Goal: Task Accomplishment & Management: Use online tool/utility

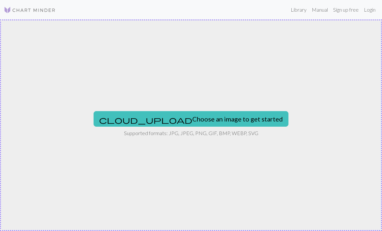
click at [209, 119] on button "cloud_upload Choose an image to get started" at bounding box center [191, 119] width 195 height 16
click at [208, 123] on button "cloud_upload Choose an image to get started" at bounding box center [191, 119] width 195 height 16
click at [295, 10] on link "Library" at bounding box center [298, 9] width 21 height 13
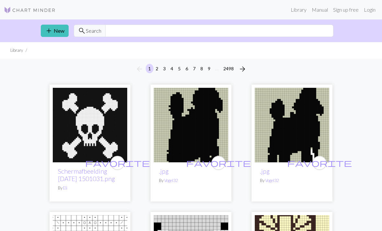
click at [322, 10] on link "Manual" at bounding box center [319, 9] width 21 height 13
click at [120, 29] on input "text" at bounding box center [219, 31] width 228 height 12
type input "Puffin"
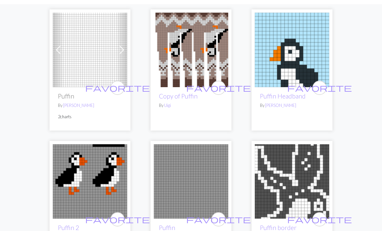
click at [206, 74] on img at bounding box center [191, 50] width 74 height 74
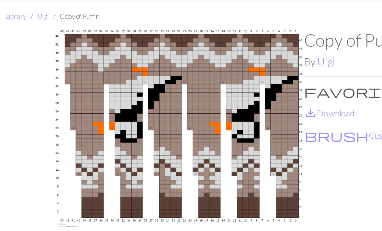
click at [224, 82] on p "save_alt Download" at bounding box center [267, 86] width 152 height 8
click at [223, 82] on p "save_alt Download" at bounding box center [267, 86] width 152 height 8
click at [206, 108] on div "Copy of Puffin By Uigi favorite 1 Favourite save_alt Download brush Customise" at bounding box center [267, 128] width 152 height 185
click at [200, 101] on div "Copy of Puffin By Uigi favorite 1 Favourite save_alt Download brush Customise" at bounding box center [267, 128] width 152 height 185
click at [201, 102] on div "Copy of Puffin By Uigi favorite 1 Favourite save_alt Download brush Customise" at bounding box center [267, 128] width 152 height 185
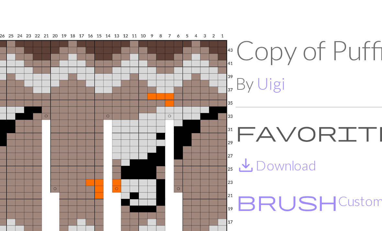
click at [191, 69] on p "favorite 1 Favourite" at bounding box center [267, 73] width 152 height 8
click at [79, 69] on img at bounding box center [116, 128] width 152 height 185
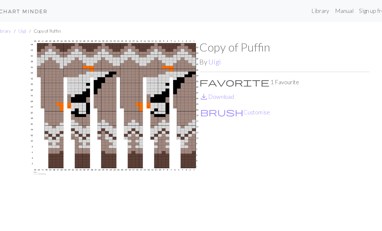
click at [203, 84] on link "save_alt Download" at bounding box center [206, 86] width 31 height 6
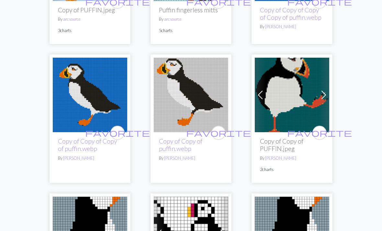
scroll to position [786, 0]
click at [325, 97] on span at bounding box center [324, 95] width 10 height 10
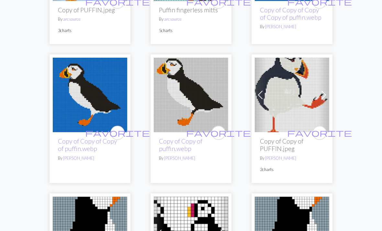
click at [266, 96] on img at bounding box center [292, 95] width 74 height 74
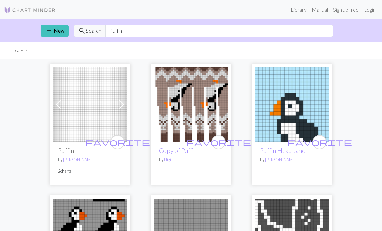
click at [319, 11] on link "Manual" at bounding box center [319, 9] width 21 height 13
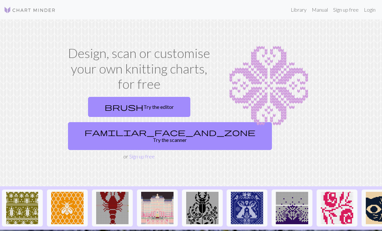
scroll to position [0, 0]
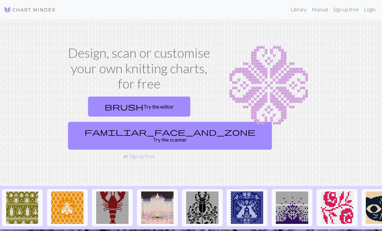
click at [344, 9] on link "Sign up free" at bounding box center [346, 9] width 31 height 13
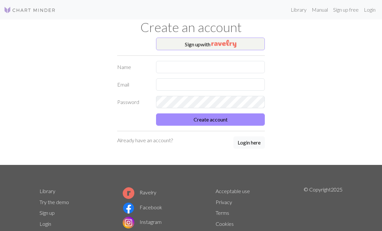
click at [208, 43] on button "Sign up with" at bounding box center [210, 44] width 109 height 13
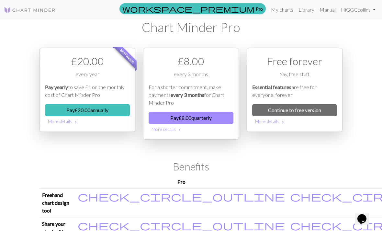
click at [307, 108] on link "Continue to free version" at bounding box center [294, 110] width 85 height 12
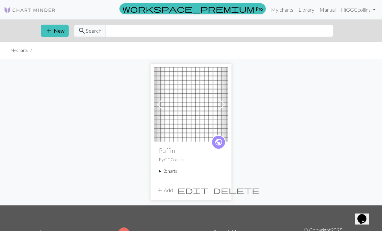
click at [169, 172] on summary "2 charts" at bounding box center [191, 171] width 64 height 6
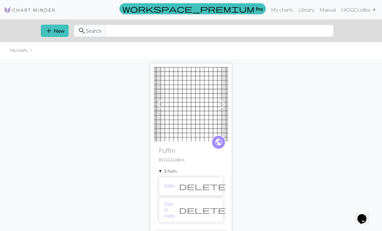
click at [224, 103] on span at bounding box center [223, 104] width 10 height 10
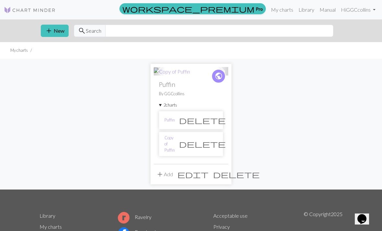
click at [160, 76] on span at bounding box center [159, 71] width 10 height 10
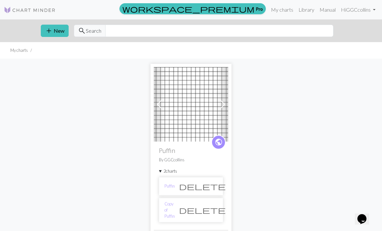
click at [281, 12] on link "My charts" at bounding box center [282, 9] width 28 height 13
click at [373, 9] on link "Hi GGCcollins" at bounding box center [358, 9] width 40 height 13
click at [354, 25] on link "Account settings" at bounding box center [352, 27] width 42 height 13
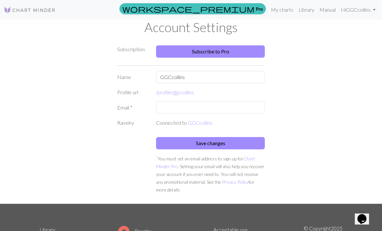
click at [359, 9] on link "Hi GGCcollins" at bounding box center [358, 9] width 40 height 13
click at [306, 86] on div "Subscription Subscribe to Pro Name GGCcollins Profile url /profile/ ggccollins …" at bounding box center [191, 121] width 311 height 166
click at [280, 10] on link "My charts" at bounding box center [282, 9] width 28 height 13
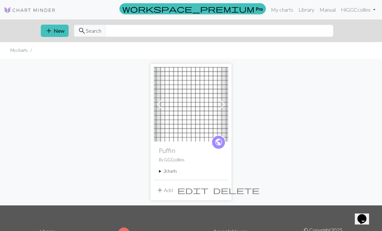
click at [166, 171] on summary "2 charts" at bounding box center [191, 171] width 64 height 6
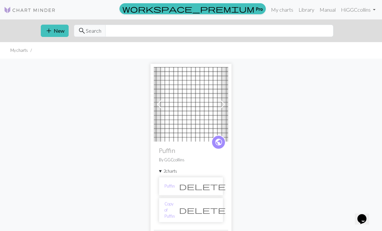
click at [213, 210] on span "delete" at bounding box center [202, 209] width 47 height 9
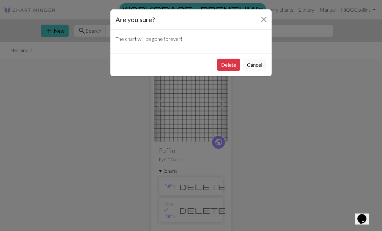
click at [228, 63] on button "Delete" at bounding box center [228, 65] width 23 height 12
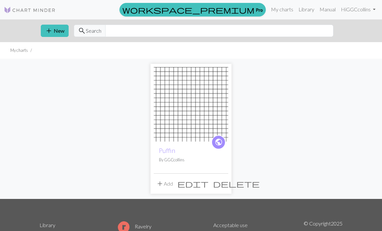
click at [214, 114] on img at bounding box center [191, 104] width 74 height 74
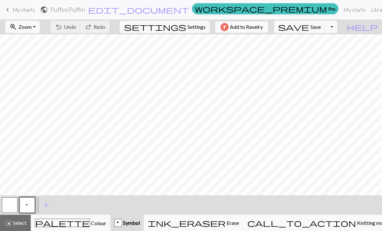
click at [13, 13] on link "keyboard_arrow_left My charts" at bounding box center [19, 9] width 31 height 11
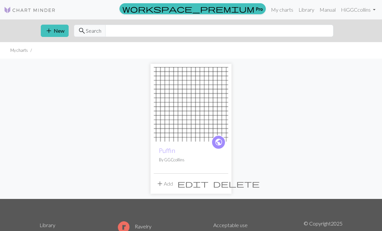
click at [305, 10] on link "Library" at bounding box center [306, 9] width 21 height 13
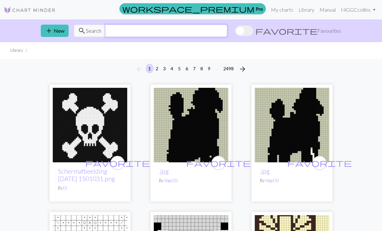
click at [133, 28] on input "text" at bounding box center [166, 31] width 122 height 12
type input "Puffin"
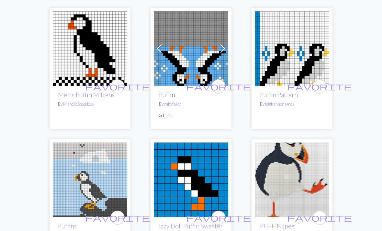
scroll to position [1346, 0]
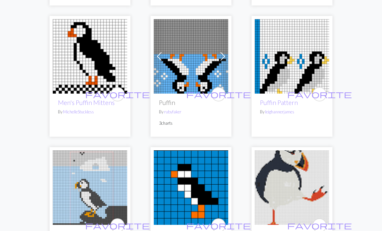
click at [206, 68] on img at bounding box center [191, 56] width 74 height 74
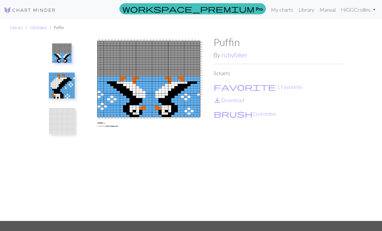
click at [155, 90] on img at bounding box center [148, 128] width 129 height 185
click at [157, 93] on img at bounding box center [148, 128] width 129 height 185
click at [187, 103] on img at bounding box center [148, 128] width 129 height 185
click at [65, 89] on img at bounding box center [62, 86] width 26 height 26
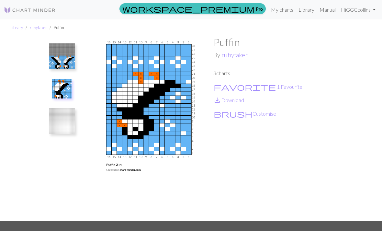
click at [64, 93] on img at bounding box center [61, 88] width 19 height 19
click at [64, 61] on img at bounding box center [62, 56] width 26 height 26
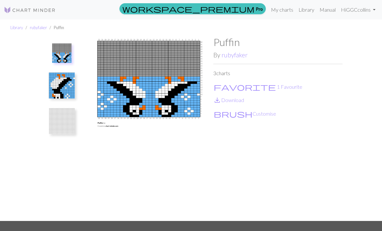
click at [242, 86] on button "favorite 1 Favourite" at bounding box center [257, 87] width 89 height 8
click at [238, 84] on button "favorite 2 Favourites" at bounding box center [259, 87] width 92 height 8
click at [224, 74] on p "3 charts" at bounding box center [277, 73] width 129 height 8
click at [237, 57] on link "rubyfaker" at bounding box center [235, 54] width 26 height 7
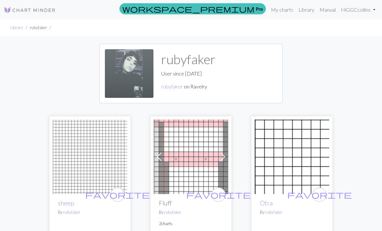
click at [280, 9] on link "My charts" at bounding box center [282, 9] width 28 height 13
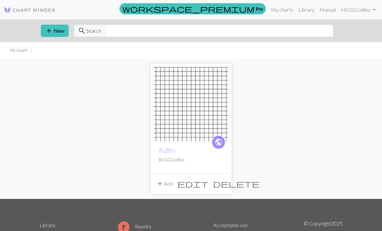
click at [207, 116] on img at bounding box center [191, 104] width 74 height 74
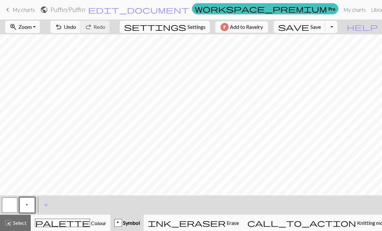
click at [356, 225] on span "Knitting mode" at bounding box center [372, 223] width 33 height 6
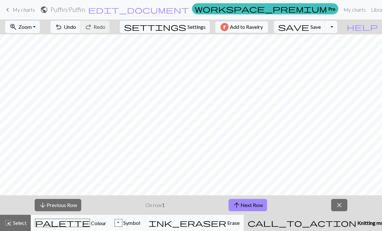
click at [357, 222] on span "Knitting mode" at bounding box center [373, 223] width 33 height 6
click at [338, 209] on span "close" at bounding box center [340, 204] width 8 height 9
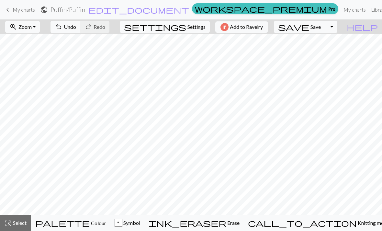
click at [24, 222] on span "Select" at bounding box center [19, 223] width 15 height 6
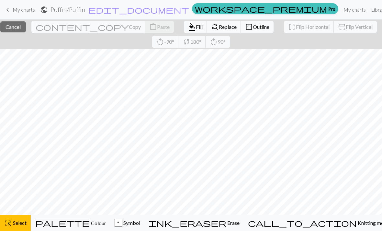
click at [21, 27] on span "Cancel" at bounding box center [13, 27] width 15 height 6
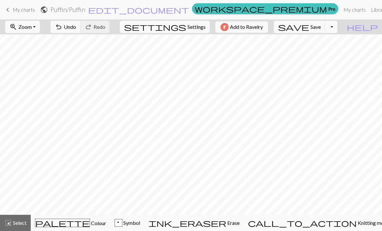
click at [76, 29] on span "Undo" at bounding box center [70, 27] width 12 height 6
click at [81, 31] on button "undo Undo Undo" at bounding box center [66, 27] width 30 height 12
click at [76, 29] on span "Undo" at bounding box center [70, 27] width 12 height 6
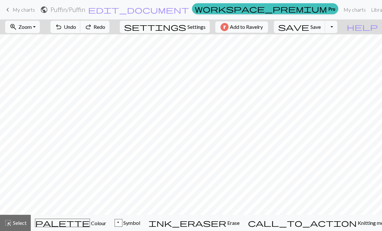
click at [31, 10] on span "My charts" at bounding box center [24, 9] width 22 height 6
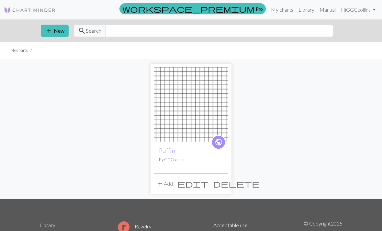
click at [200, 118] on img at bounding box center [191, 104] width 74 height 74
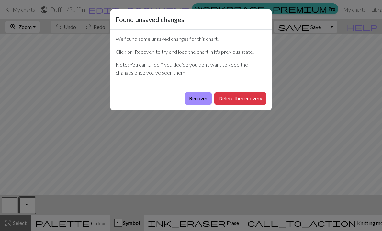
click at [246, 99] on button "Delete the recovery" at bounding box center [240, 98] width 52 height 12
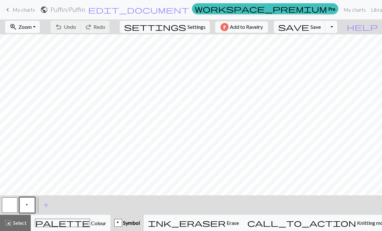
click at [374, 27] on span "help" at bounding box center [362, 26] width 31 height 9
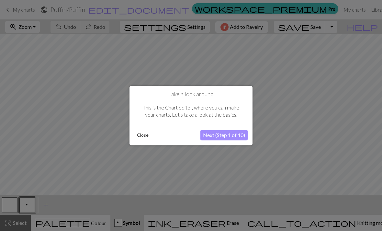
click at [229, 135] on button "Next (Step 1 of 10)" at bounding box center [223, 135] width 47 height 10
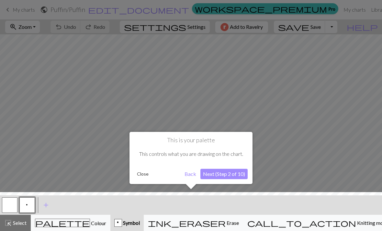
click at [231, 176] on button "Next (Step 2 of 10)" at bounding box center [223, 174] width 47 height 10
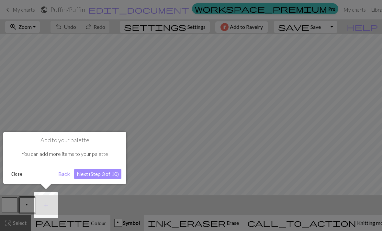
click at [100, 176] on button "Next (Step 3 of 10)" at bounding box center [97, 174] width 47 height 10
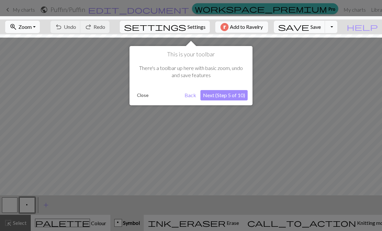
click at [227, 93] on button "Next (Step 5 of 10)" at bounding box center [223, 95] width 47 height 10
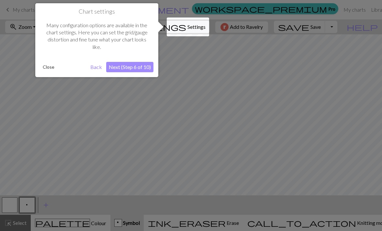
click at [130, 68] on button "Next (Step 6 of 10)" at bounding box center [129, 67] width 47 height 10
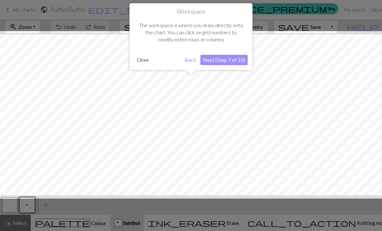
click at [229, 59] on button "Next (Step 7 of 10)" at bounding box center [223, 60] width 47 height 10
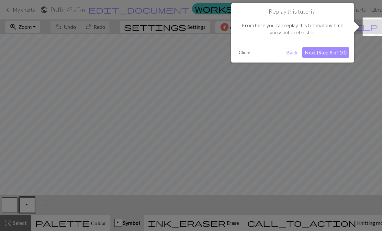
click at [322, 55] on button "Next (Step 8 of 10)" at bounding box center [325, 52] width 47 height 10
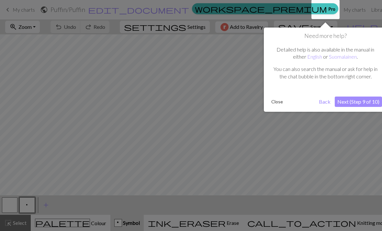
click at [358, 105] on button "Next (Step 9 of 10)" at bounding box center [358, 102] width 47 height 10
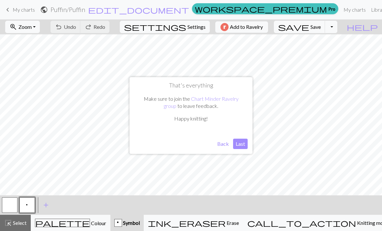
click at [240, 144] on button "Last" at bounding box center [240, 144] width 15 height 10
click at [46, 207] on span "add" at bounding box center [46, 204] width 8 height 9
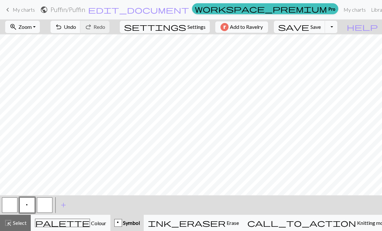
click at [67, 224] on span "palette" at bounding box center [62, 222] width 54 height 9
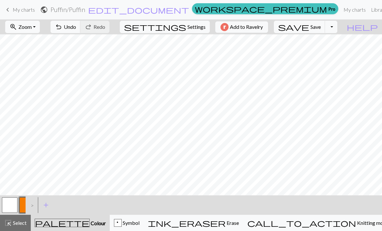
click at [33, 206] on div ">" at bounding box center [31, 204] width 10 height 17
click at [34, 206] on div ">" at bounding box center [31, 204] width 10 height 17
click at [32, 208] on div ">" at bounding box center [31, 204] width 10 height 17
click at [34, 205] on div ">" at bounding box center [31, 204] width 10 height 17
click at [47, 204] on span "add" at bounding box center [46, 204] width 8 height 9
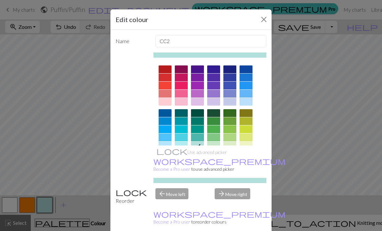
click at [240, 205] on div "arrow_forward Move right" at bounding box center [241, 196] width 60 height 17
click at [238, 205] on div "arrow_forward Move right" at bounding box center [241, 196] width 60 height 17
click at [230, 204] on div "arrow_forward Move right" at bounding box center [241, 196] width 60 height 17
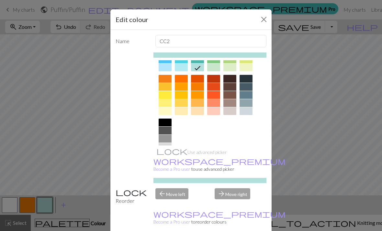
scroll to position [78, 0]
click at [169, 123] on div at bounding box center [165, 123] width 13 height 8
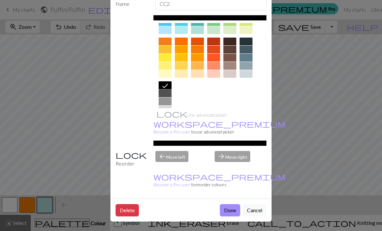
scroll to position [37, 0]
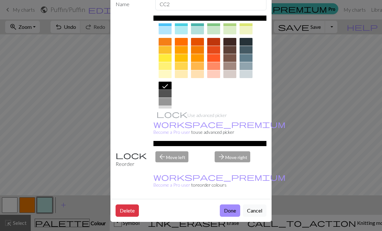
click at [232, 210] on button "Done" at bounding box center [230, 210] width 20 height 12
